Goal: Task Accomplishment & Management: Use online tool/utility

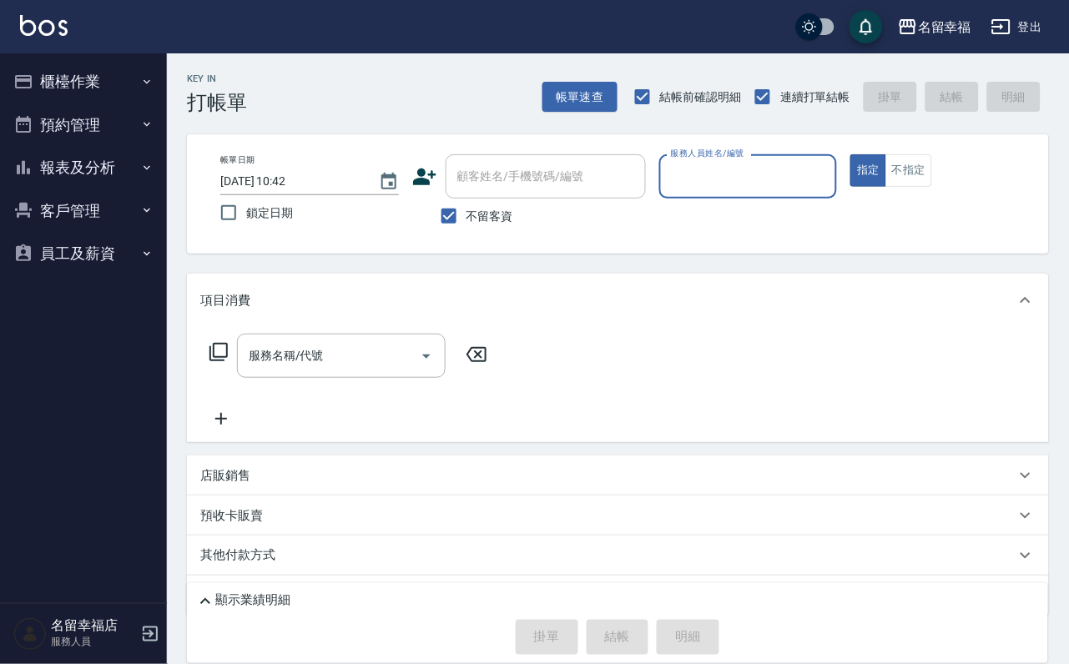
click at [95, 74] on button "櫃檯作業" at bounding box center [84, 81] width 154 height 43
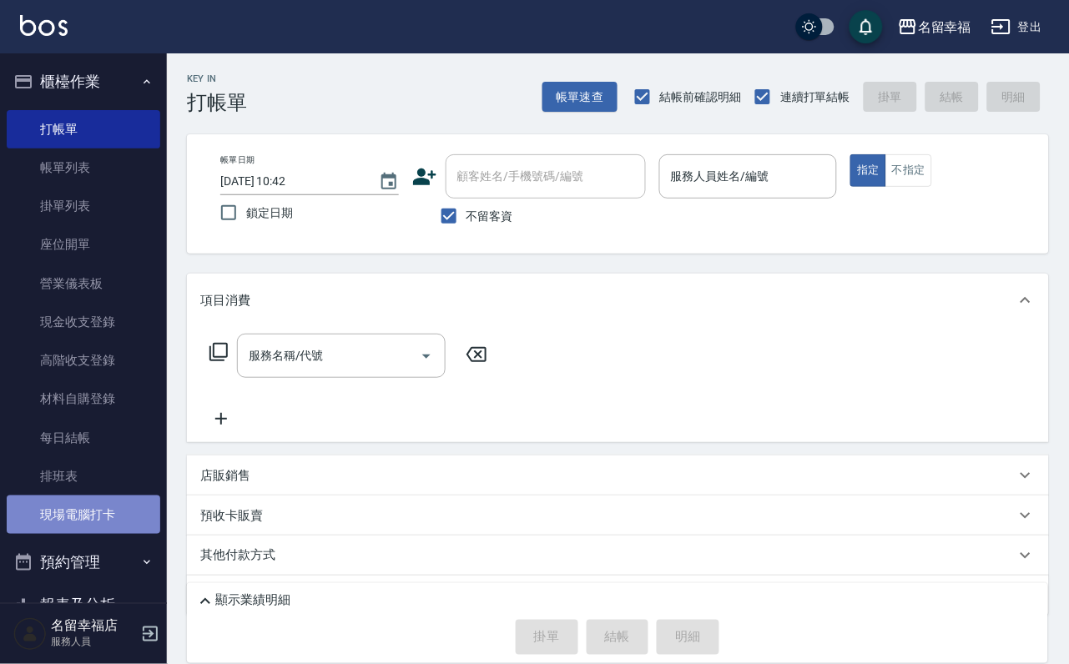
click at [124, 534] on link "現場電腦打卡" at bounding box center [84, 515] width 154 height 38
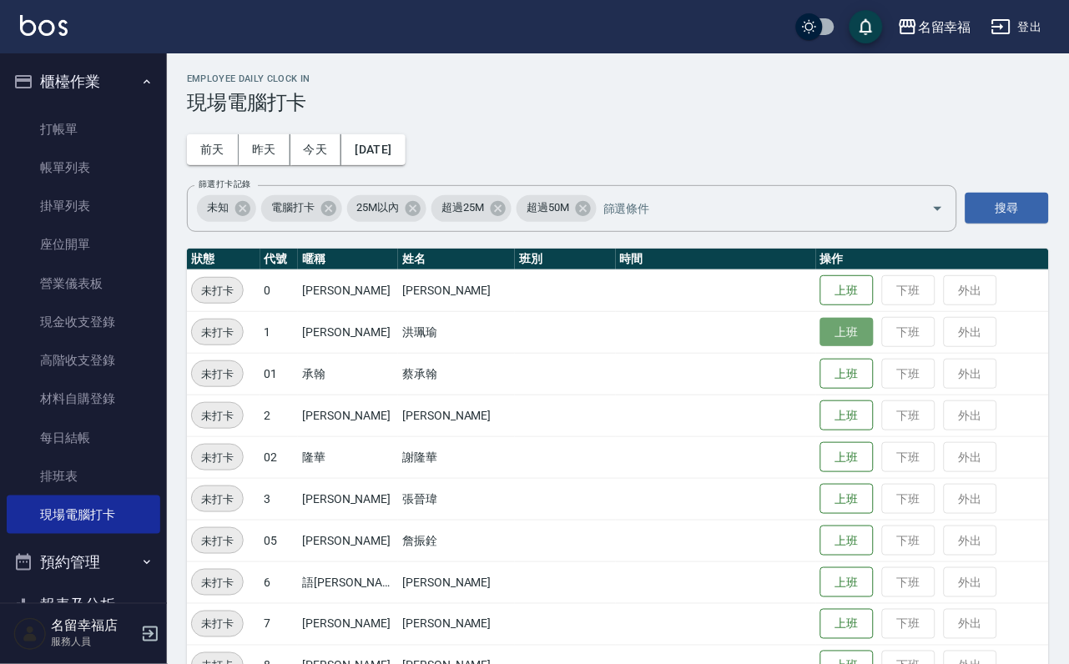
click at [844, 331] on button "上班" at bounding box center [846, 332] width 53 height 29
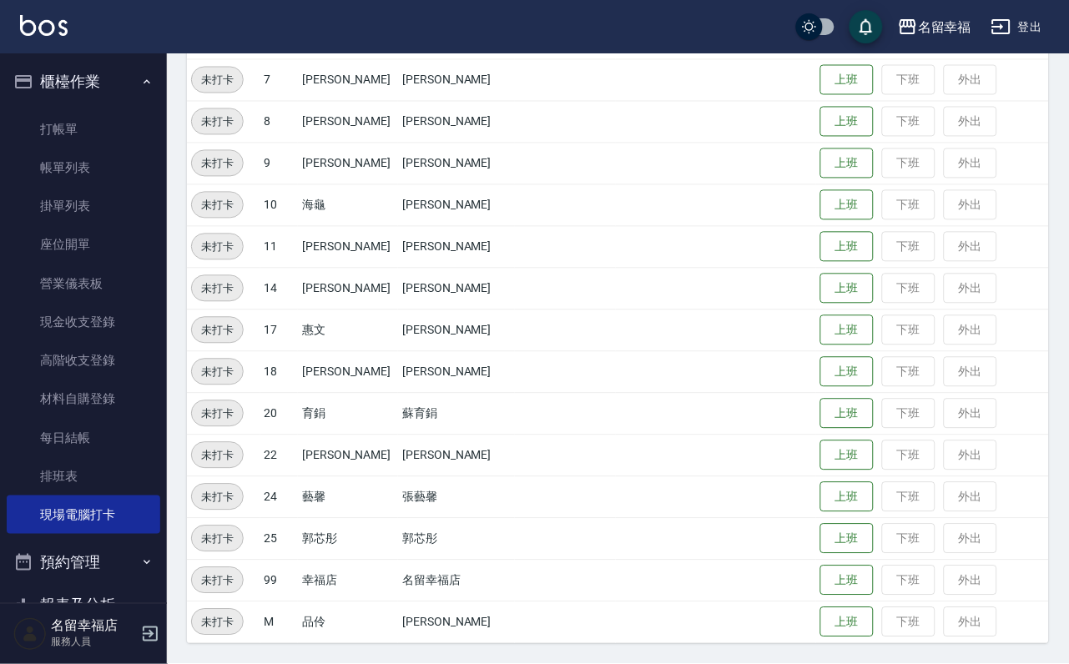
scroll to position [547, 0]
click at [824, 130] on button "上班" at bounding box center [846, 122] width 53 height 29
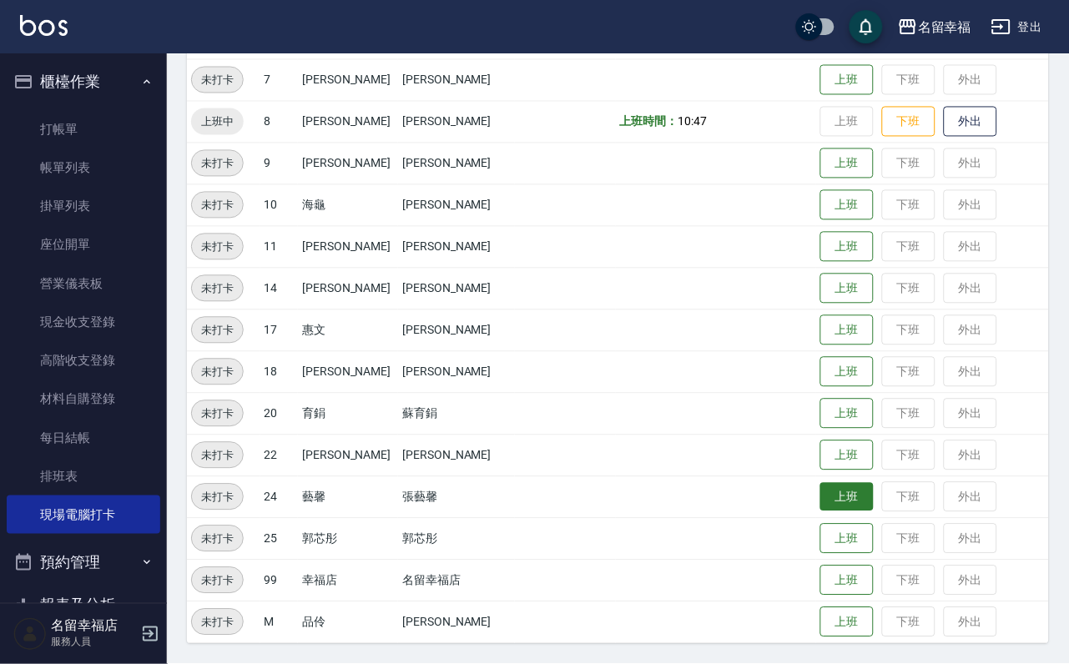
click at [820, 500] on button "上班" at bounding box center [846, 497] width 53 height 29
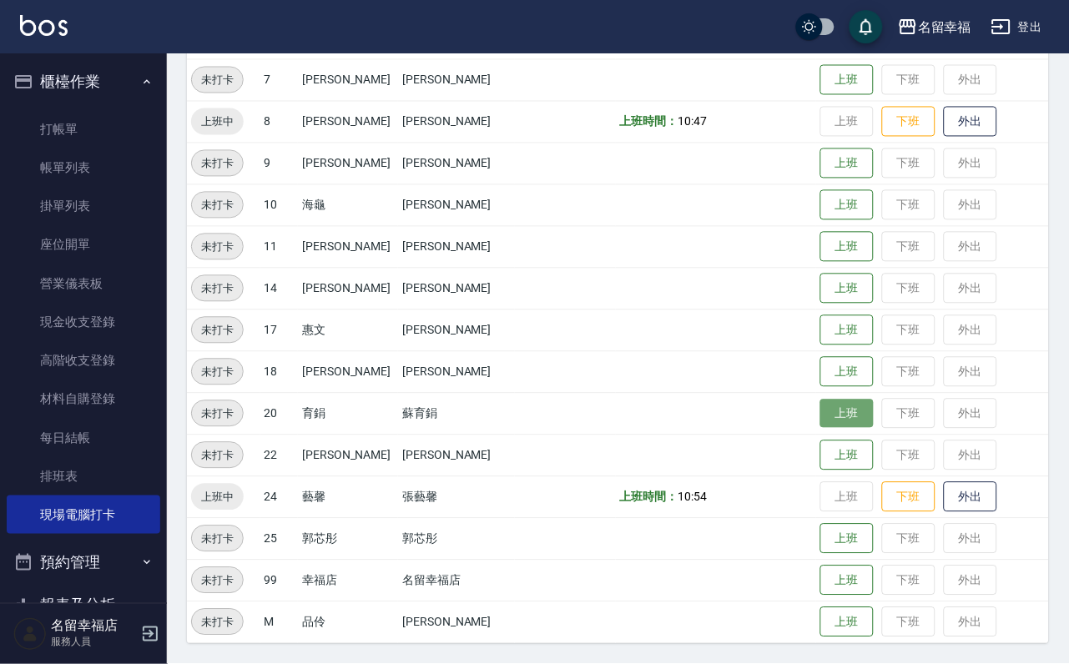
click at [851, 424] on button "上班" at bounding box center [846, 414] width 53 height 29
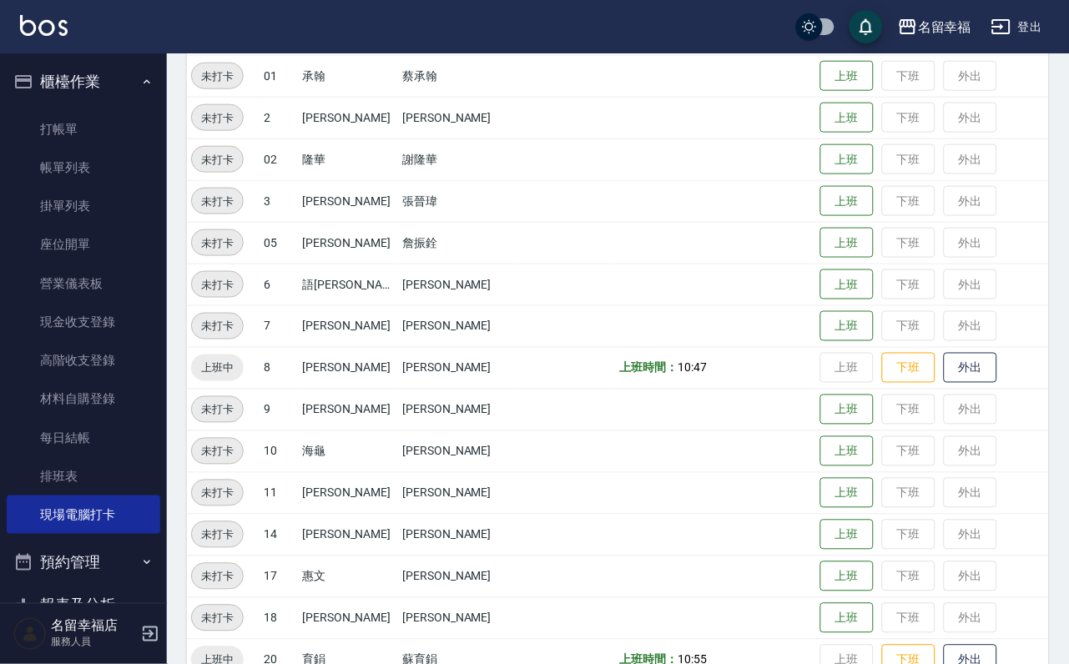
scroll to position [296, 0]
click at [820, 127] on button "上班" at bounding box center [846, 119] width 53 height 29
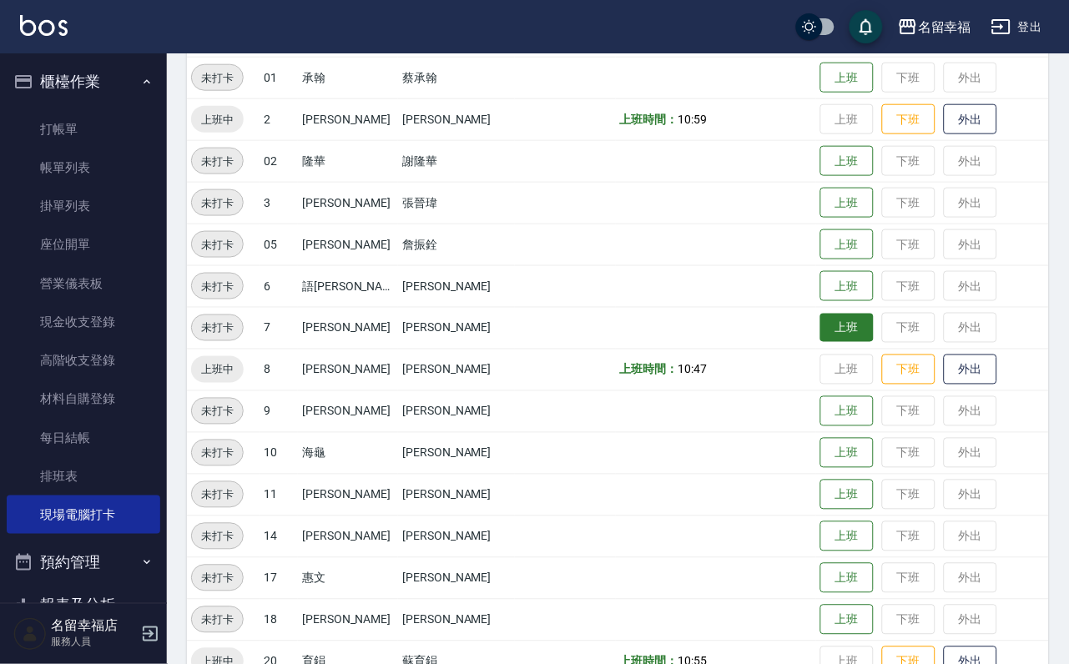
drag, startPoint x: 853, startPoint y: 330, endPoint x: 845, endPoint y: 327, distance: 8.7
click at [850, 329] on button "上班" at bounding box center [846, 328] width 53 height 29
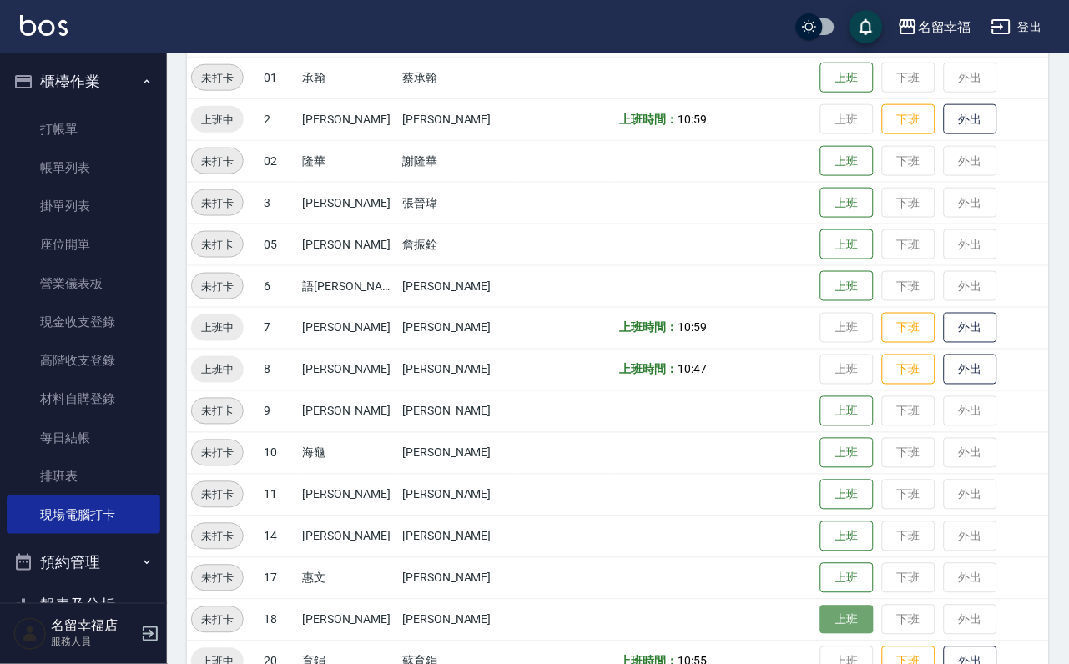
click at [833, 623] on button "上班" at bounding box center [846, 620] width 53 height 29
